Goal: Transaction & Acquisition: Subscribe to service/newsletter

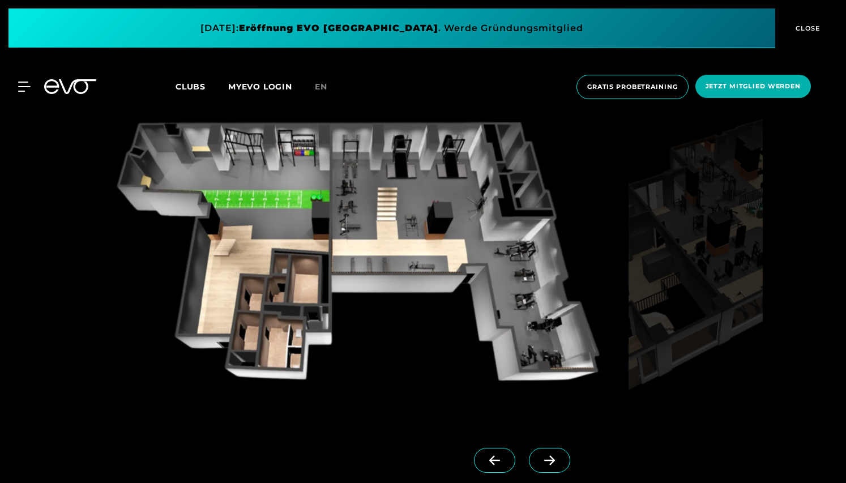
scroll to position [1055, 0]
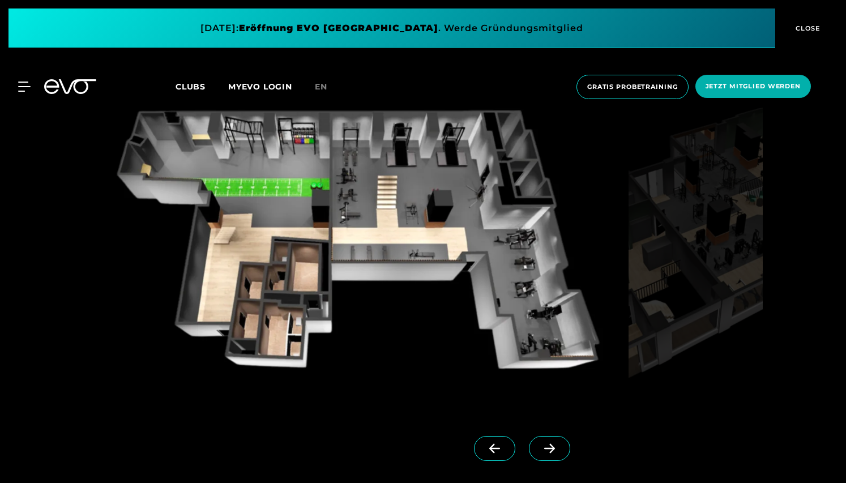
click at [548, 449] on icon at bounding box center [549, 448] width 20 height 10
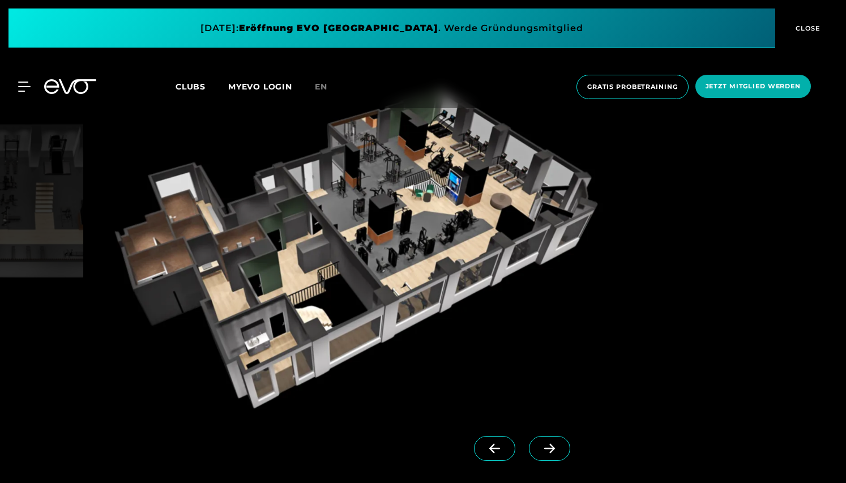
click at [549, 448] on icon at bounding box center [549, 449] width 11 height 10
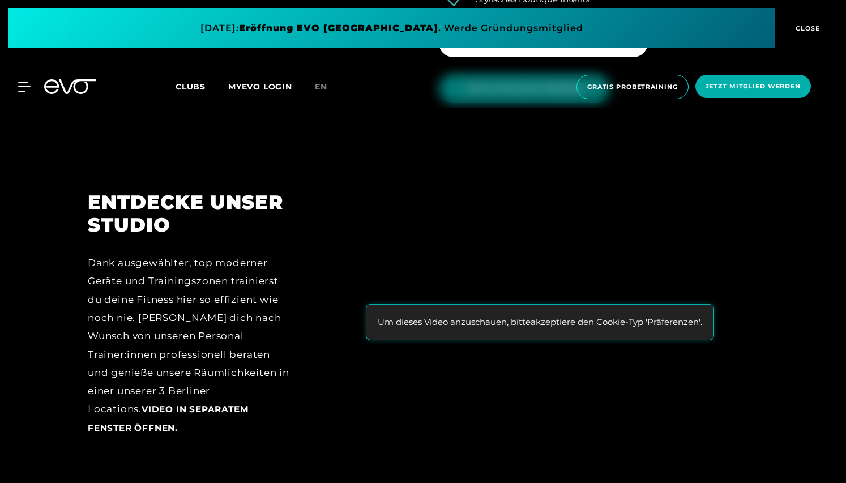
scroll to position [1773, 0]
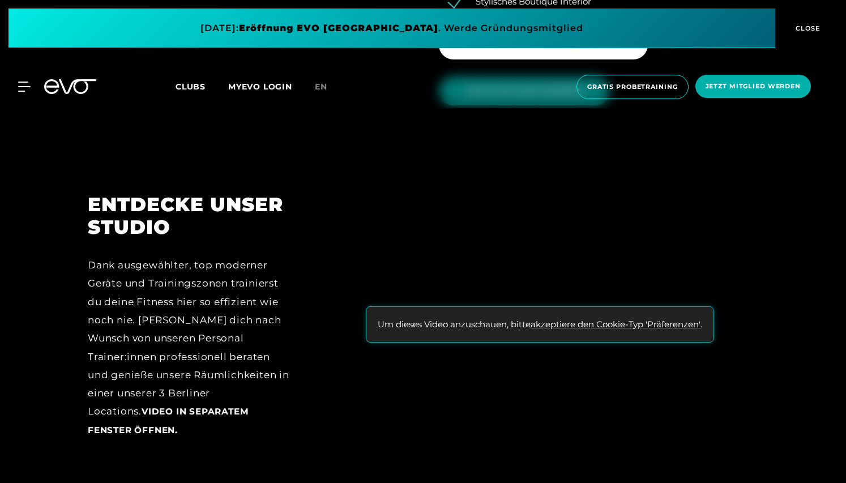
click at [587, 318] on button "akzeptiere den Cookie-Typ 'Präferenzen'" at bounding box center [615, 324] width 170 height 13
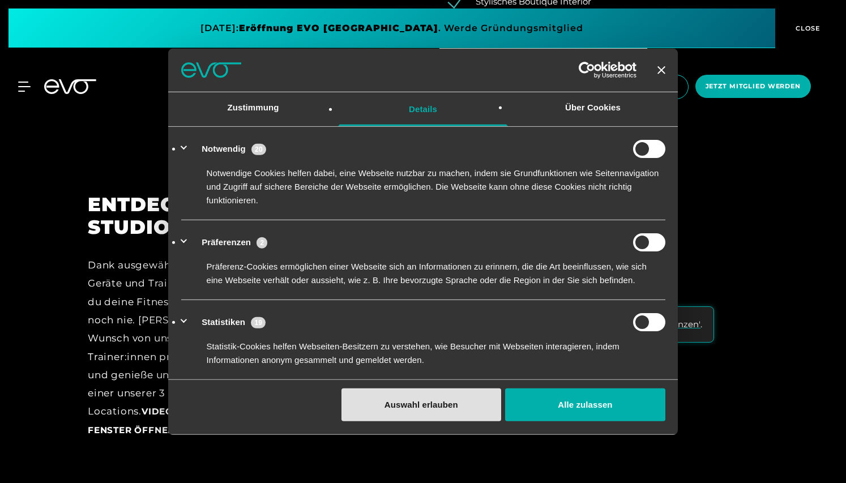
click at [461, 402] on button "Auswahl erlauben" at bounding box center [421, 404] width 160 height 33
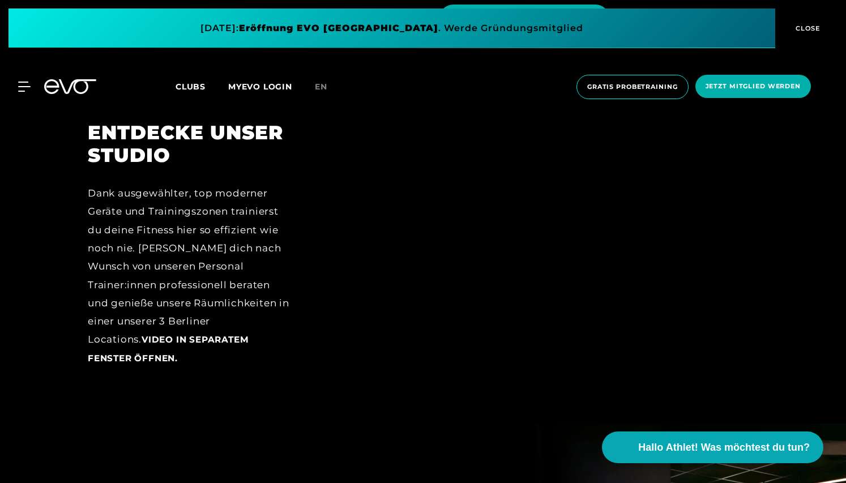
scroll to position [1851, 0]
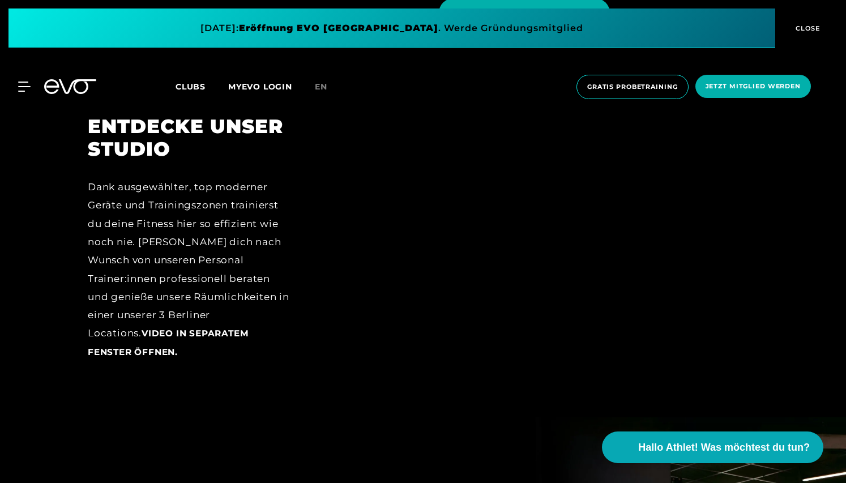
click at [458, 235] on div at bounding box center [539, 246] width 436 height 263
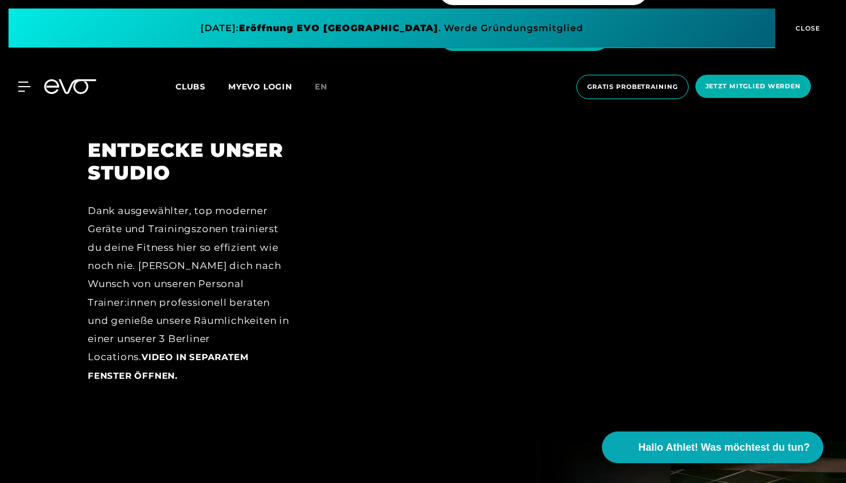
click at [248, 351] on span "Video in separatem Fenster öffnen." at bounding box center [168, 365] width 161 height 29
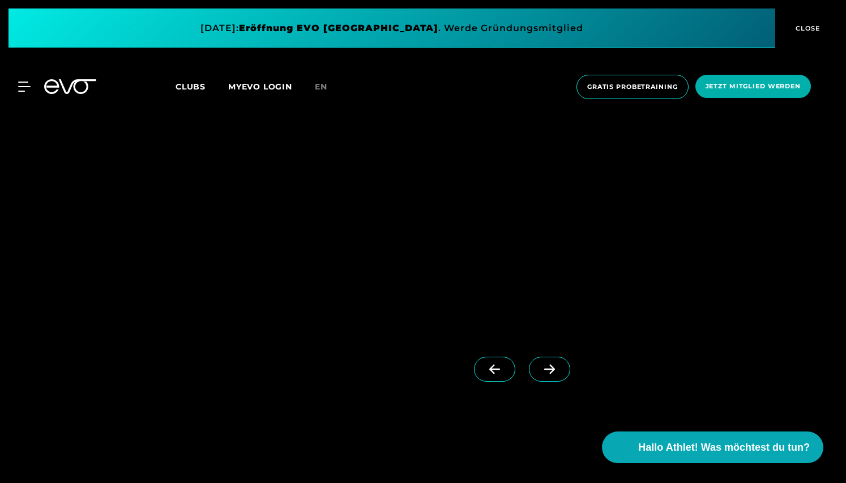
scroll to position [2893, 0]
click at [547, 357] on icon at bounding box center [549, 362] width 20 height 10
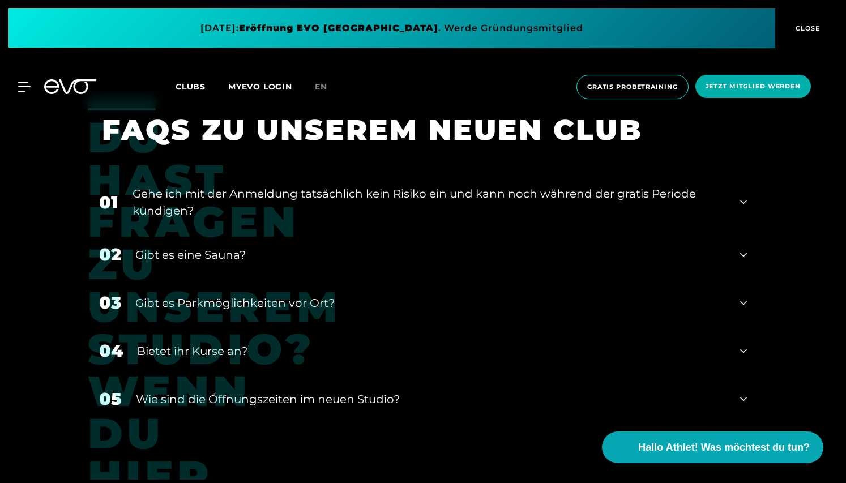
scroll to position [4477, 0]
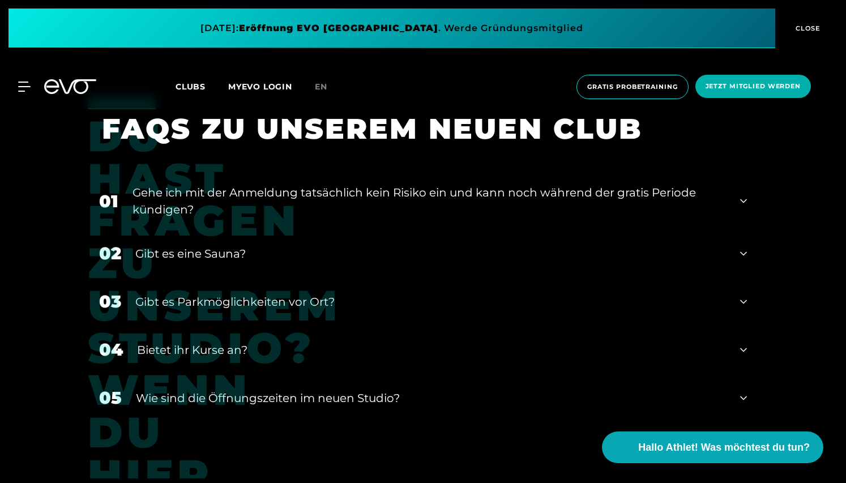
click at [744, 247] on icon at bounding box center [743, 254] width 7 height 14
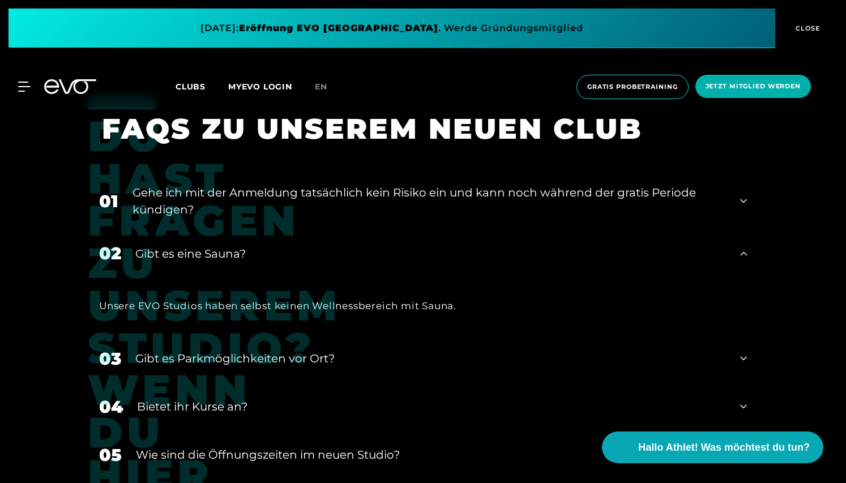
click at [744, 251] on icon at bounding box center [743, 253] width 7 height 4
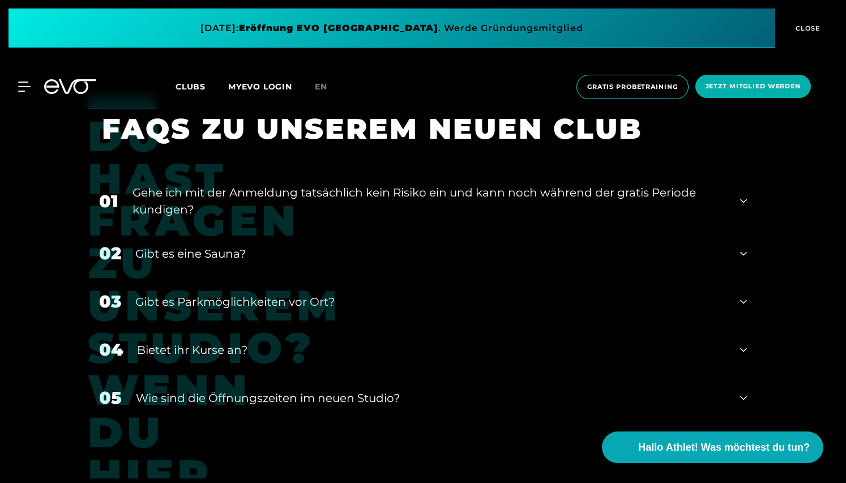
click at [742, 295] on icon at bounding box center [743, 302] width 7 height 14
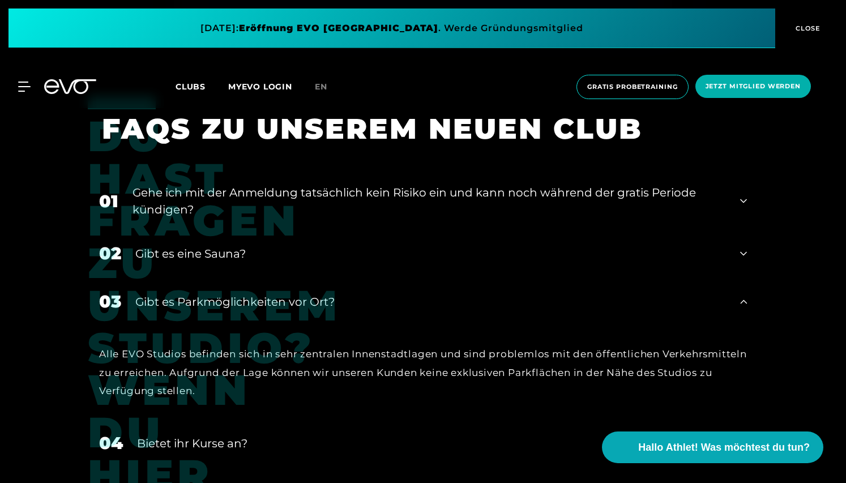
click at [742, 299] on icon at bounding box center [743, 301] width 7 height 4
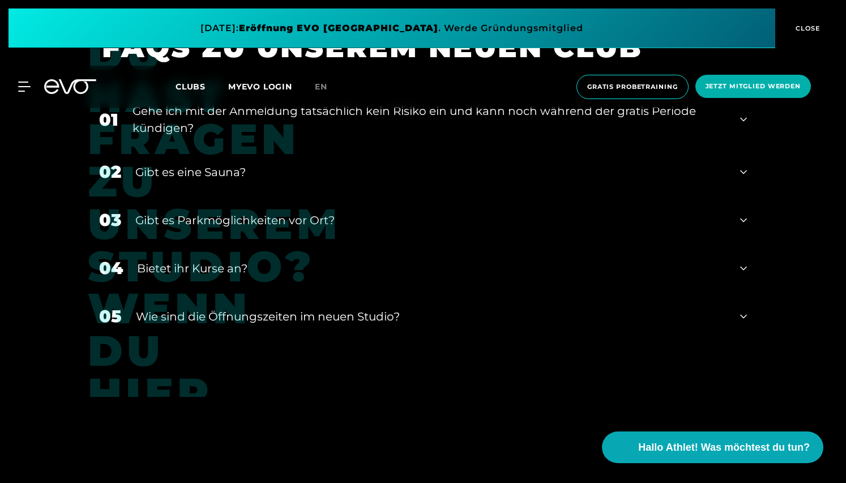
scroll to position [4559, 0]
click at [742, 261] on icon at bounding box center [743, 268] width 7 height 14
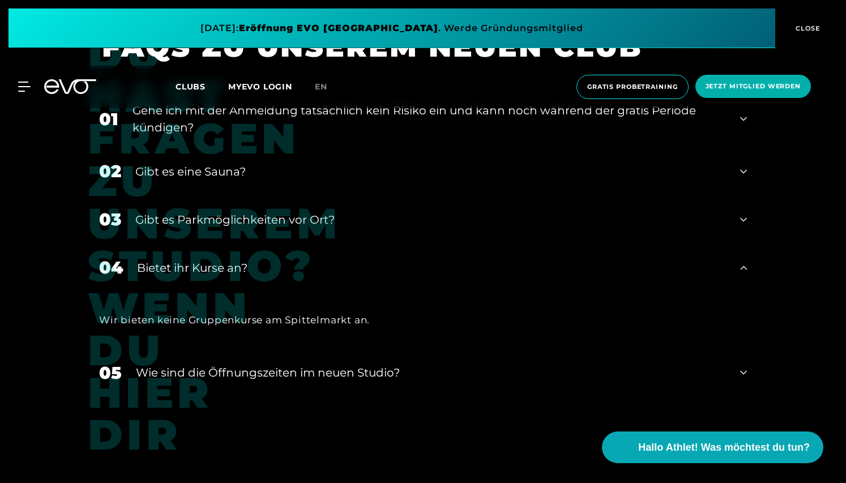
click at [742, 265] on icon at bounding box center [743, 267] width 7 height 4
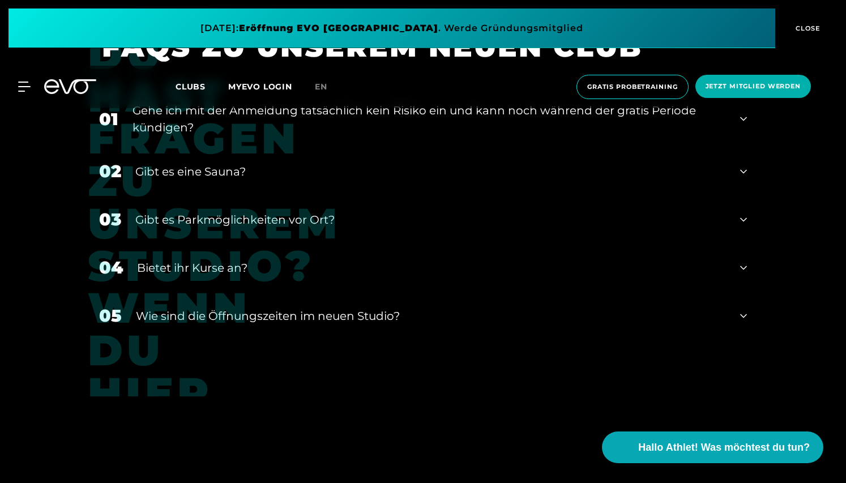
click at [743, 309] on icon at bounding box center [743, 316] width 7 height 14
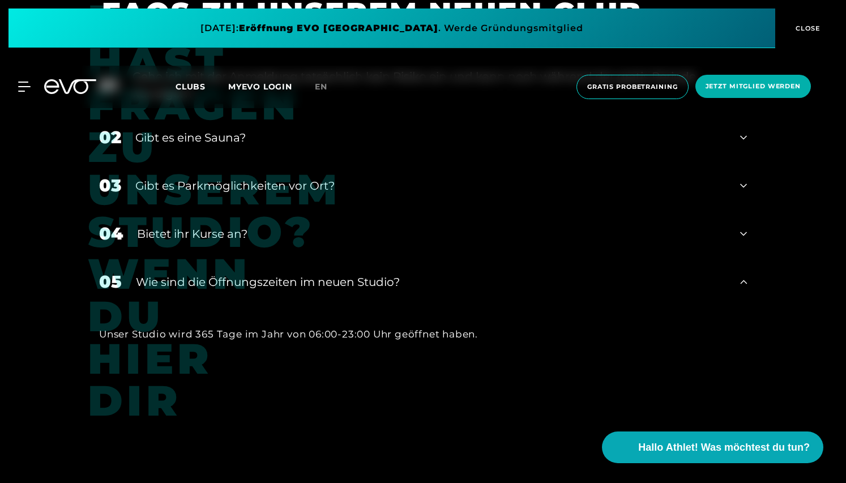
scroll to position [4594, 0]
click at [745, 278] on icon at bounding box center [743, 280] width 7 height 4
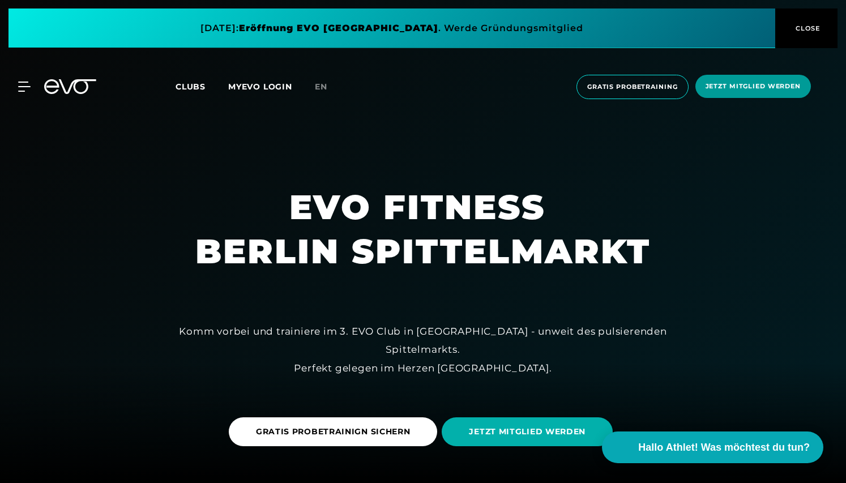
scroll to position [0, 0]
click at [806, 27] on span "CLOSE" at bounding box center [806, 28] width 28 height 10
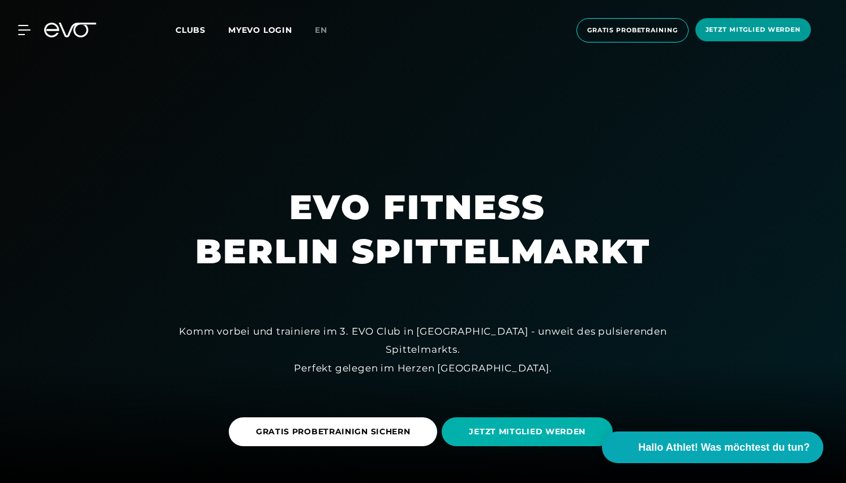
click at [710, 32] on span "Jetzt Mitglied werden" at bounding box center [752, 30] width 95 height 10
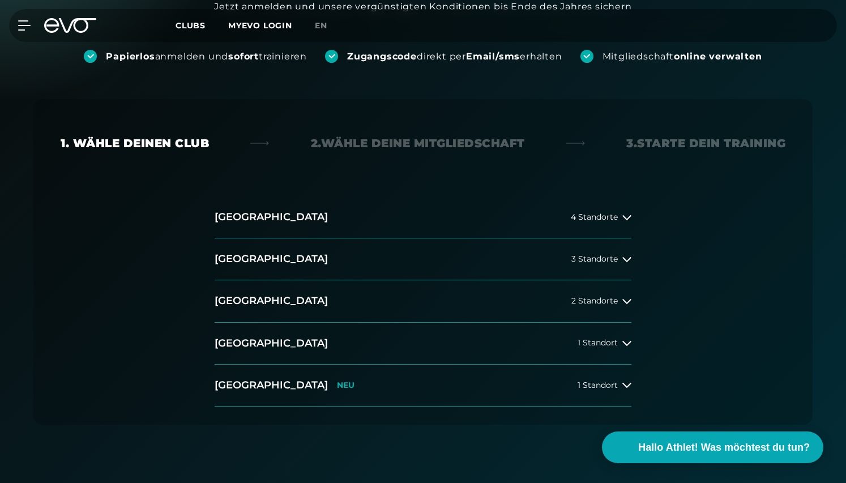
scroll to position [176, 0]
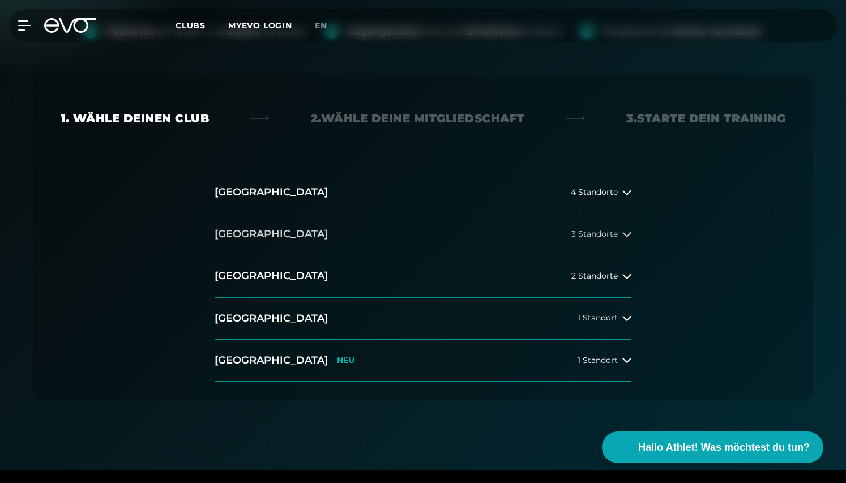
click at [622, 235] on icon at bounding box center [626, 234] width 9 height 9
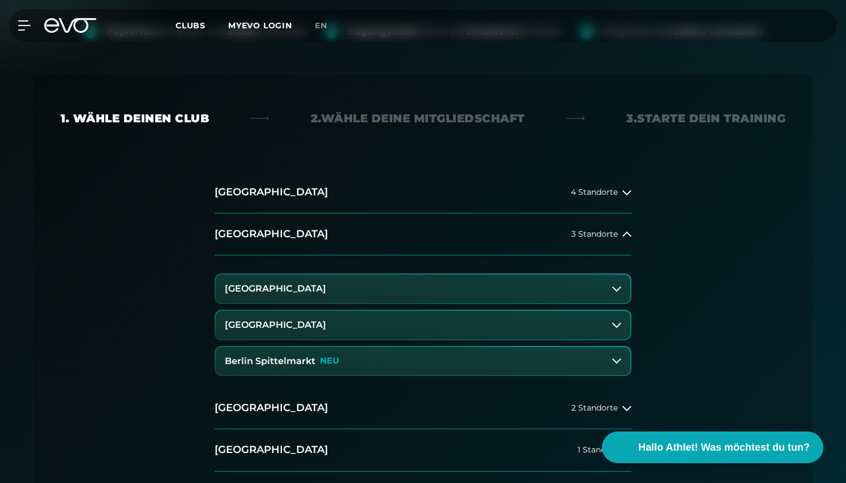
click at [537, 357] on button "Berlin Spittelmarkt NEU" at bounding box center [423, 361] width 414 height 28
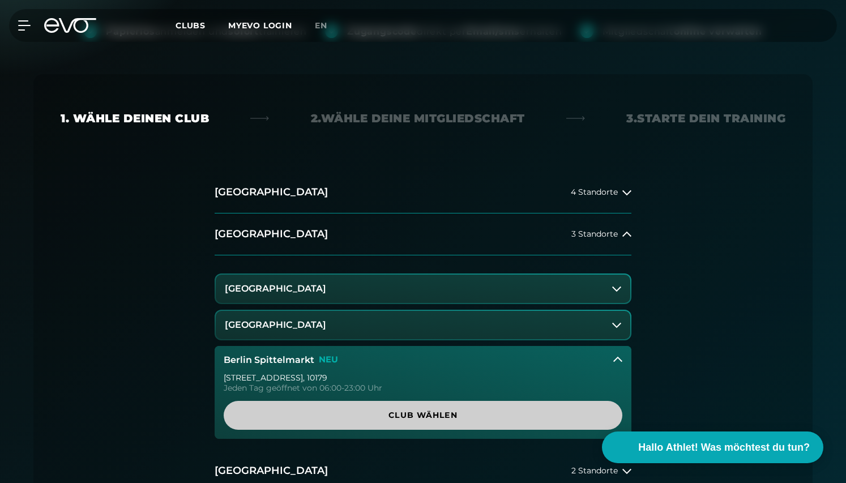
click at [494, 412] on span "Club wählen" at bounding box center [423, 415] width 344 height 12
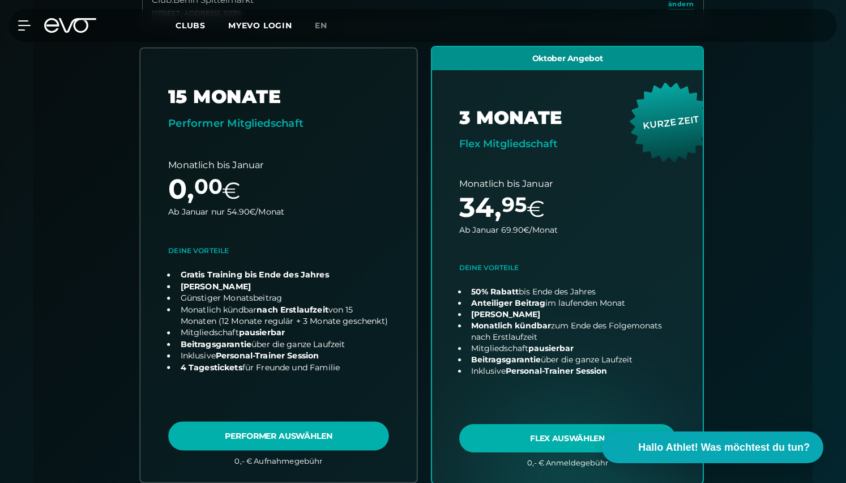
scroll to position [364, 0]
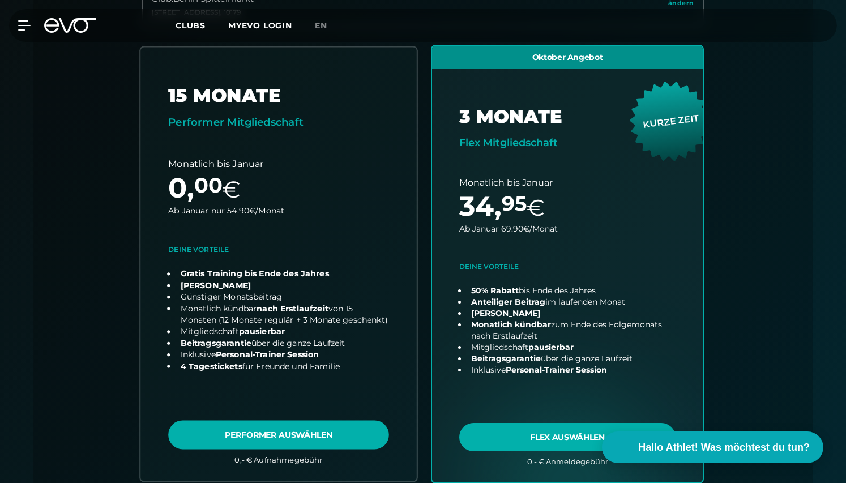
click at [234, 365] on link "choose plan" at bounding box center [278, 264] width 276 height 434
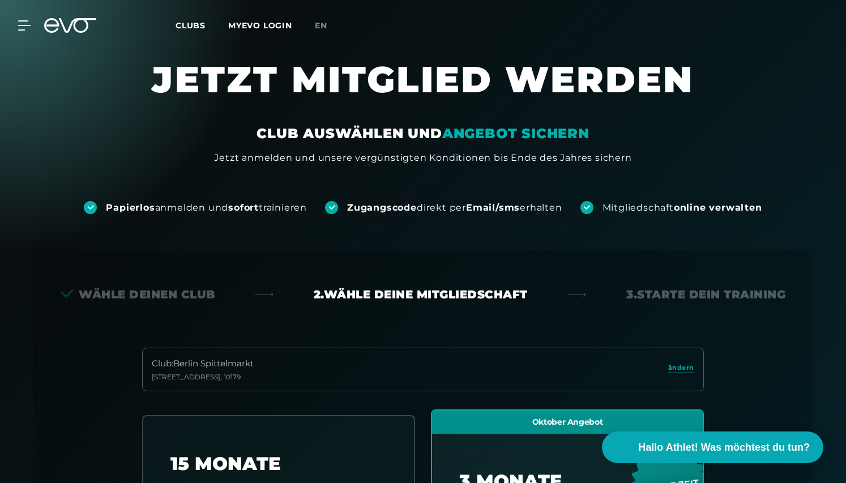
scroll to position [0, 0]
